Goal: Navigation & Orientation: Find specific page/section

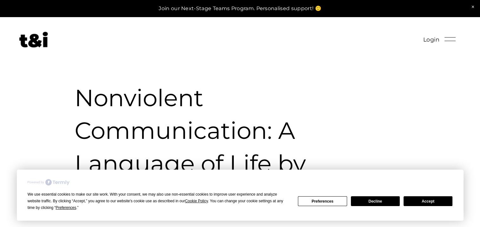
click at [412, 197] on button "Accept" at bounding box center [427, 201] width 49 height 10
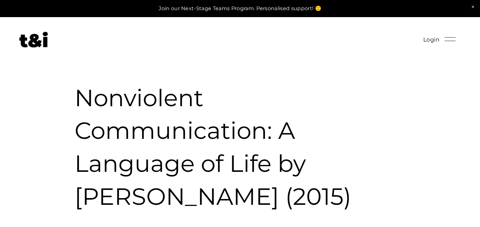
click at [447, 40] on div at bounding box center [449, 39] width 11 height 11
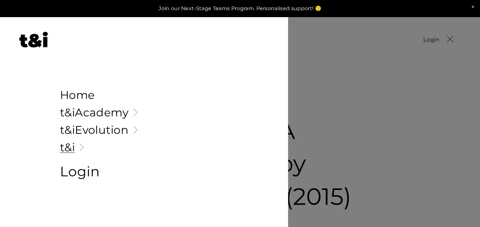
click at [88, 96] on link "Home" at bounding box center [144, 94] width 168 height 11
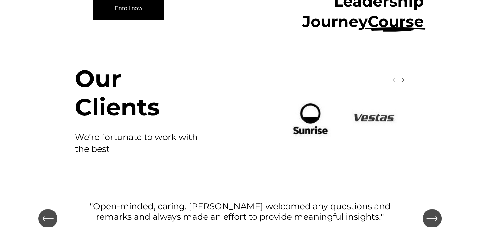
scroll to position [548, 0]
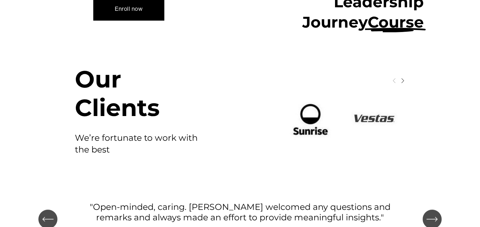
click at [403, 83] on span "Next" at bounding box center [402, 80] width 5 height 5
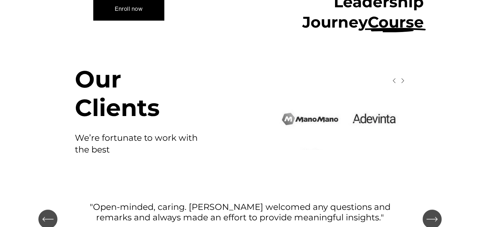
click at [403, 83] on span "Next" at bounding box center [402, 80] width 5 height 5
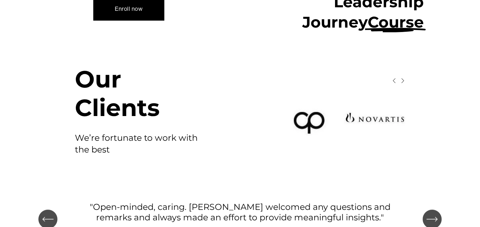
click at [403, 83] on span "Next" at bounding box center [402, 80] width 5 height 5
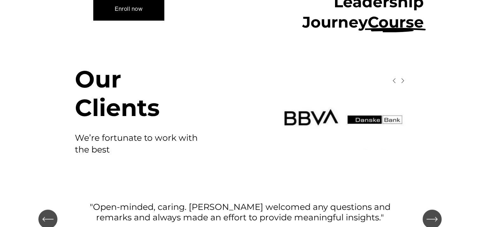
click at [403, 83] on span "Next" at bounding box center [402, 80] width 5 height 5
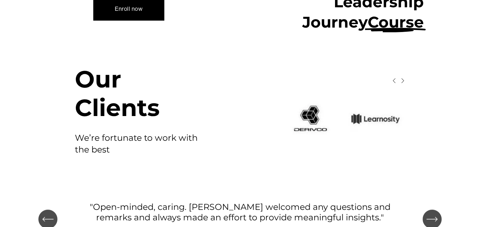
click at [403, 83] on span "Next" at bounding box center [402, 80] width 5 height 5
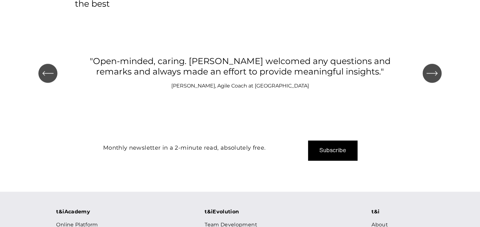
scroll to position [772, 0]
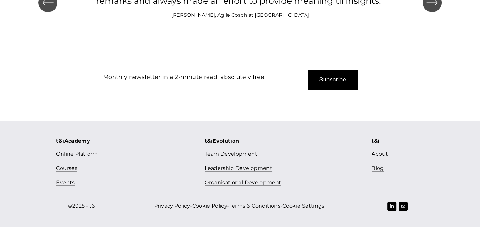
click at [63, 183] on link "Events" at bounding box center [65, 182] width 18 height 9
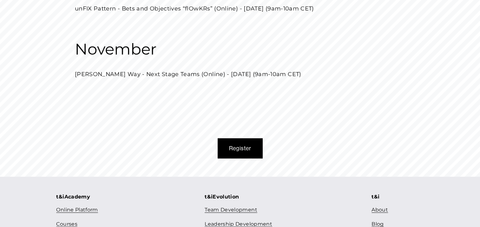
scroll to position [297, 0]
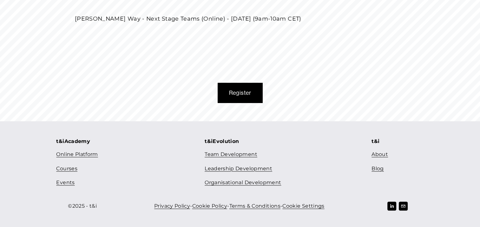
click at [379, 154] on link "About" at bounding box center [379, 154] width 16 height 9
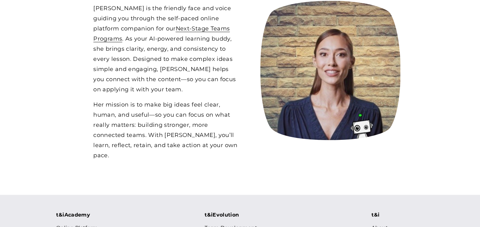
scroll to position [666, 0]
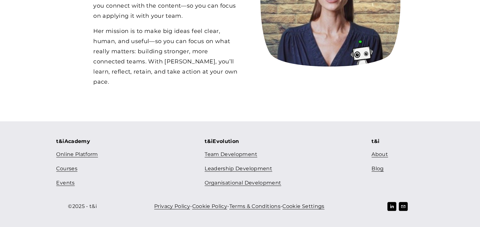
click at [351, 147] on div "t&iAcademy Online Platform Courses Events t&iEvolution Team Development Leaders…" at bounding box center [240, 174] width 480 height 75
click at [71, 157] on link "Online Platform" at bounding box center [77, 154] width 42 height 9
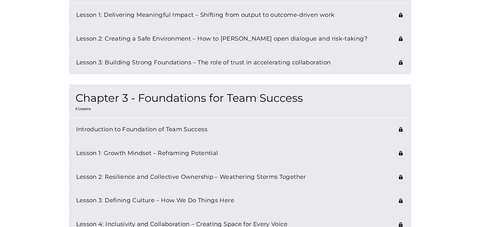
scroll to position [494, 0]
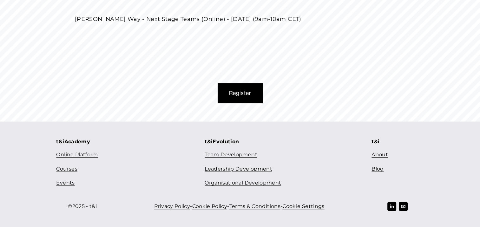
scroll to position [297, 0]
click at [390, 205] on use "LinkedIn" at bounding box center [391, 206] width 9 height 9
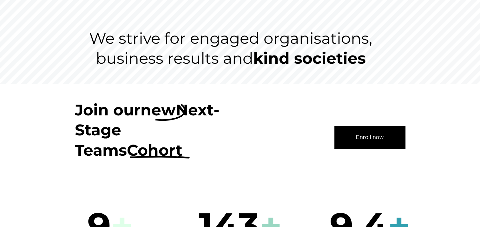
scroll to position [18, 0]
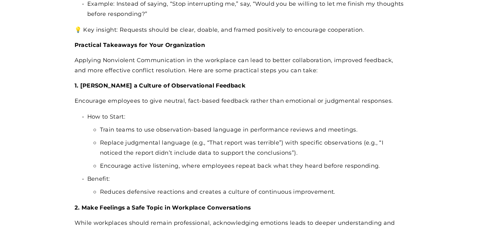
scroll to position [672, 0]
